Goal: Check status: Check status

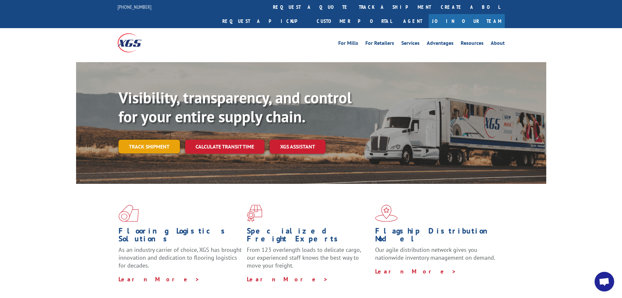
click at [132, 139] on link "Track shipment" at bounding box center [149, 146] width 61 height 14
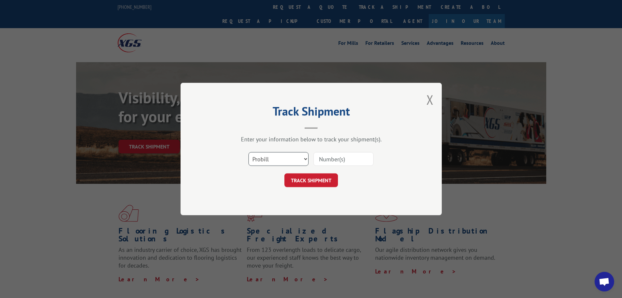
click at [293, 161] on select "Select category... Probill BOL PO" at bounding box center [279, 159] width 60 height 14
select select "bol"
click at [249, 152] on select "Select category... Probill BOL PO" at bounding box center [279, 159] width 60 height 14
click at [322, 158] on input at bounding box center [344, 159] width 60 height 14
type input "5152652"
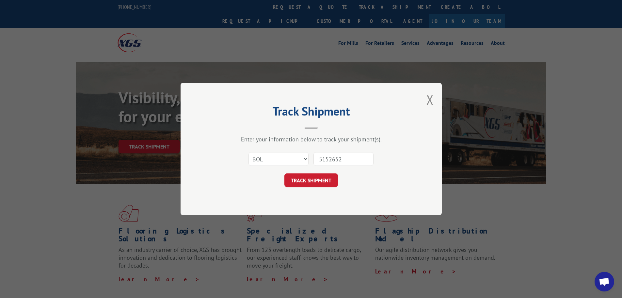
click button "TRACK SHIPMENT" at bounding box center [311, 180] width 54 height 14
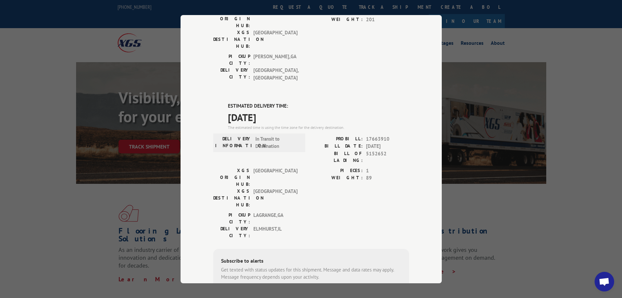
scroll to position [100, 0]
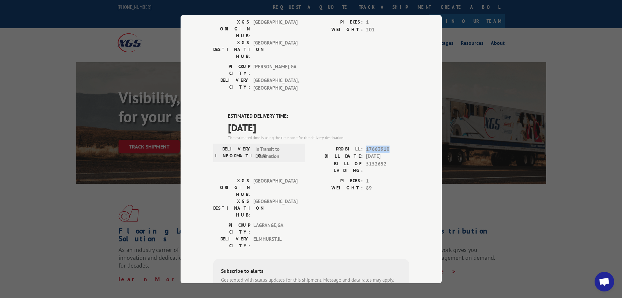
drag, startPoint x: 387, startPoint y: 110, endPoint x: 364, endPoint y: 110, distance: 23.5
click at [366, 145] on span "17663910" at bounding box center [387, 149] width 43 height 8
copy span "17663910"
click at [536, 190] on div "Track Shipment DELIVERED DELIVERY INFORMATION: [DATE] 09:50 am Ribi PROBILL: 12…" at bounding box center [311, 149] width 622 height 298
